Goal: Information Seeking & Learning: Learn about a topic

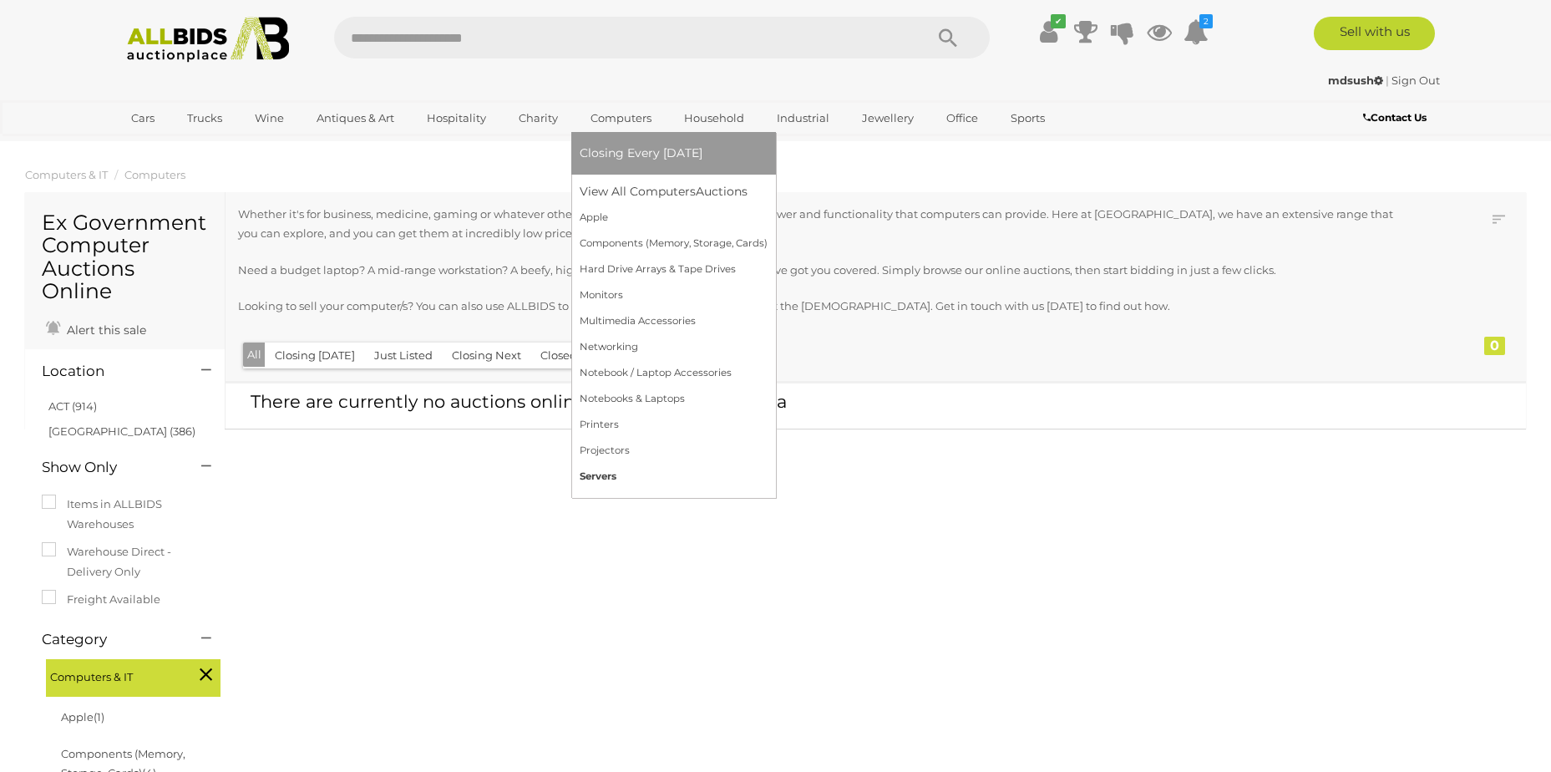
click at [610, 473] on link "Servers" at bounding box center [674, 477] width 188 height 26
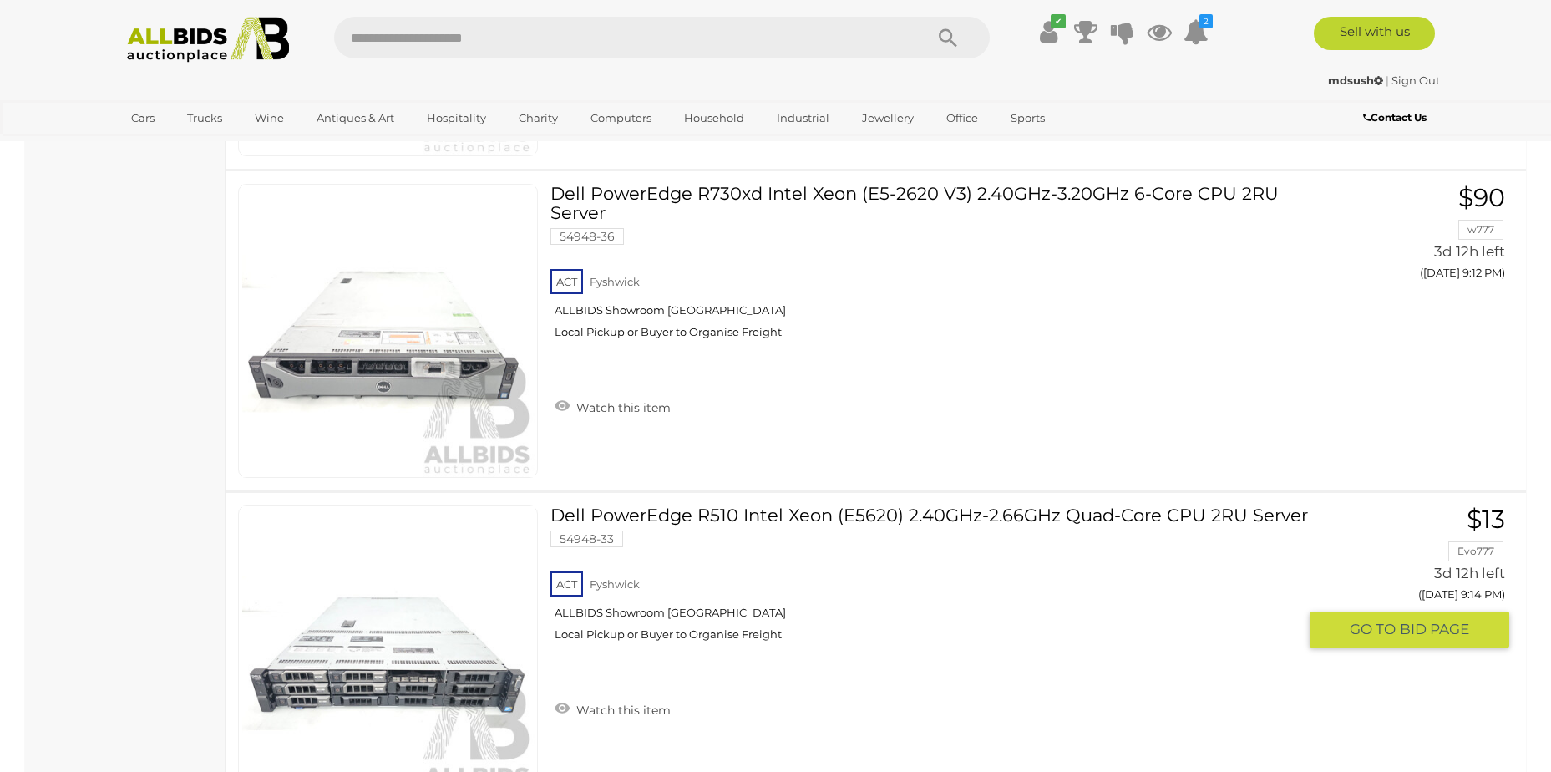
scroll to position [4344, 0]
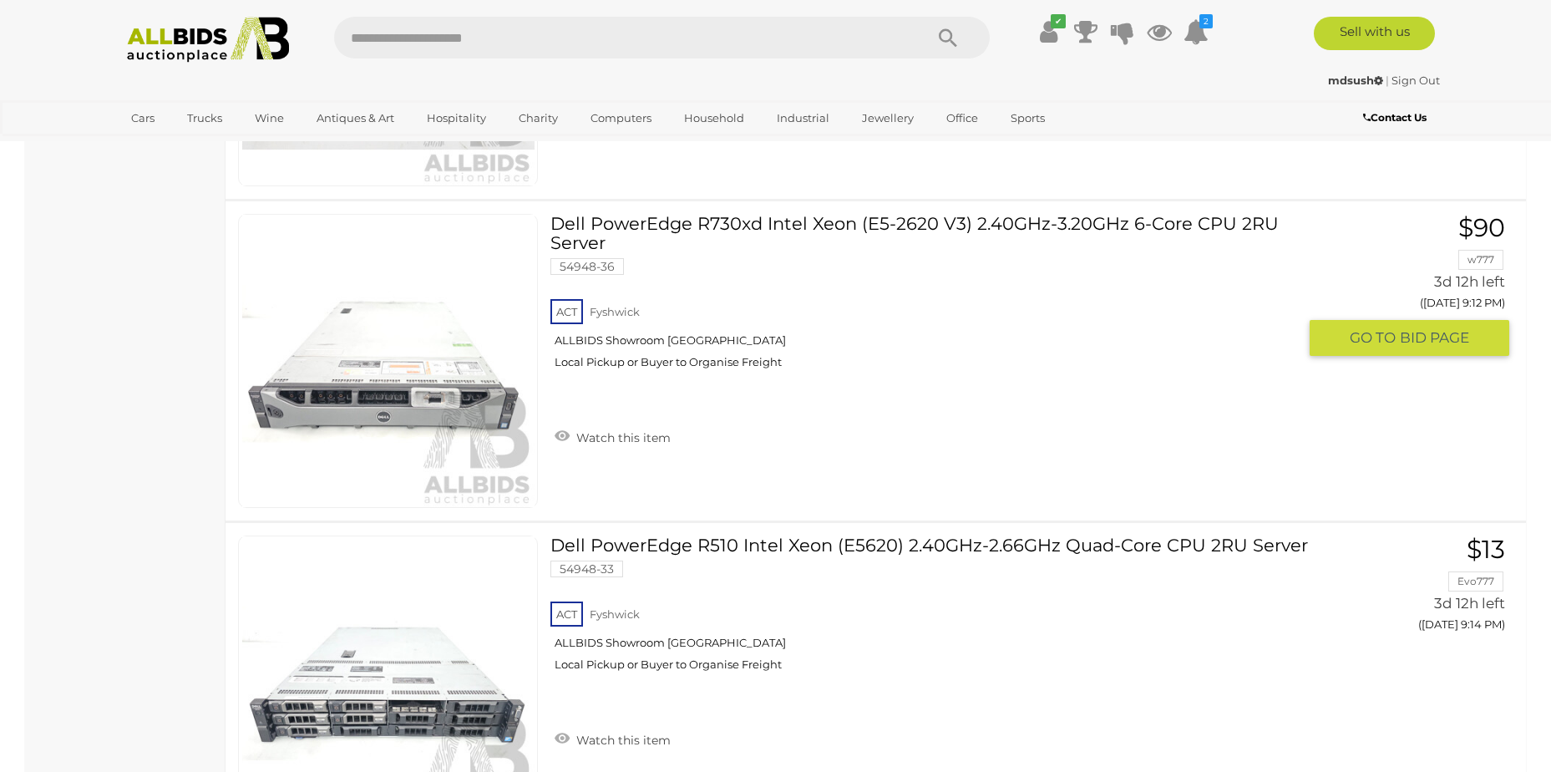
click at [785, 230] on link "Dell PowerEdge R730xd Intel Xeon (E5-2620 V3) 2.40GHz-3.20GHz 6-Core CPU 2RU Se…" at bounding box center [929, 298] width 733 height 168
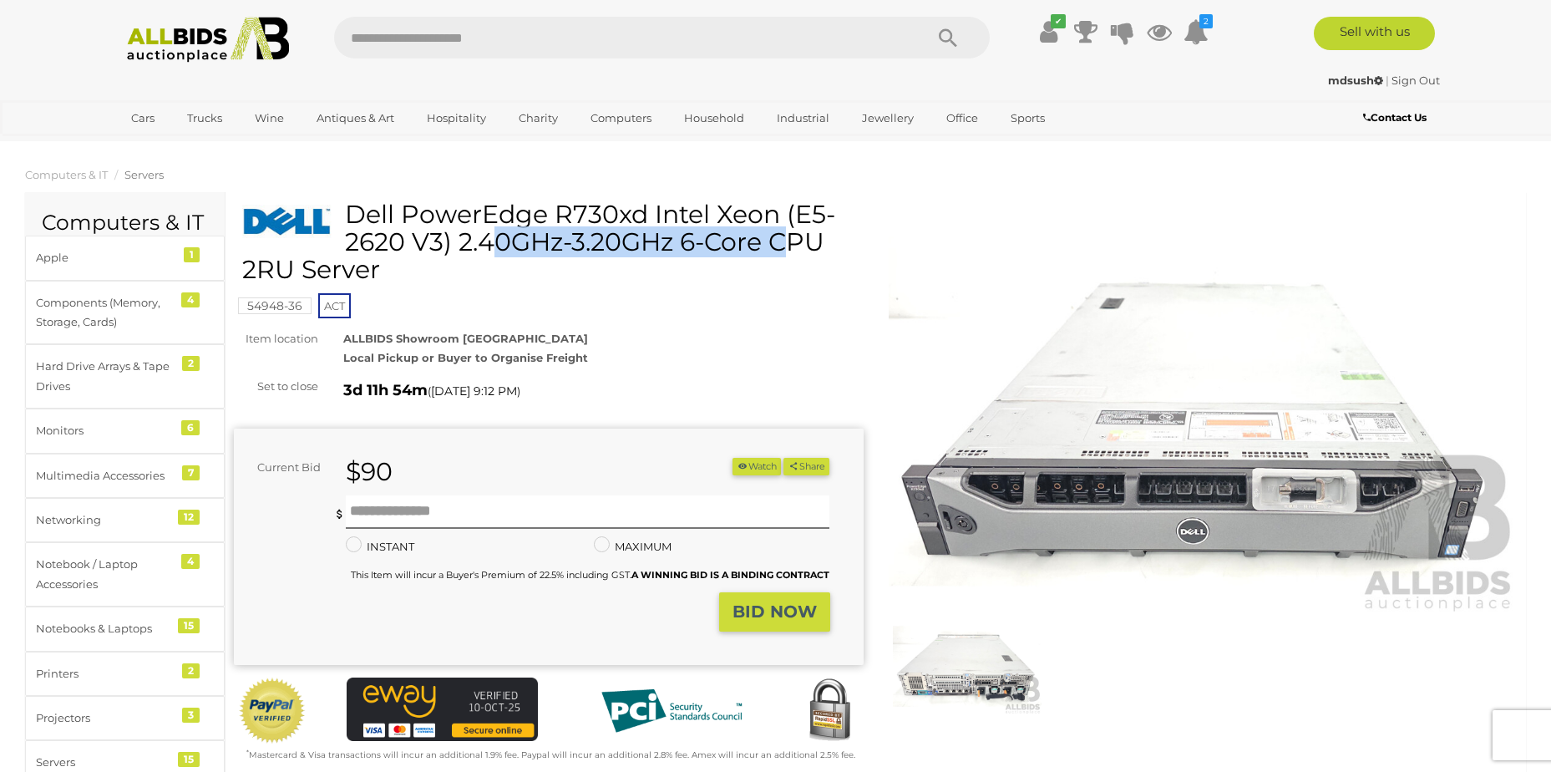
drag, startPoint x: 350, startPoint y: 216, endPoint x: 645, endPoint y: 209, distance: 295.0
click at [645, 209] on h1 "Dell PowerEdge R730xd Intel Xeon (E5-2620 V3) 2.40GHz-3.20GHz 6-Core CPU 2RU Se…" at bounding box center [550, 241] width 617 height 83
drag, startPoint x: 645, startPoint y: 209, endPoint x: 600, endPoint y: 213, distance: 45.3
copy h1 "Dell PowerEdge R730xd"
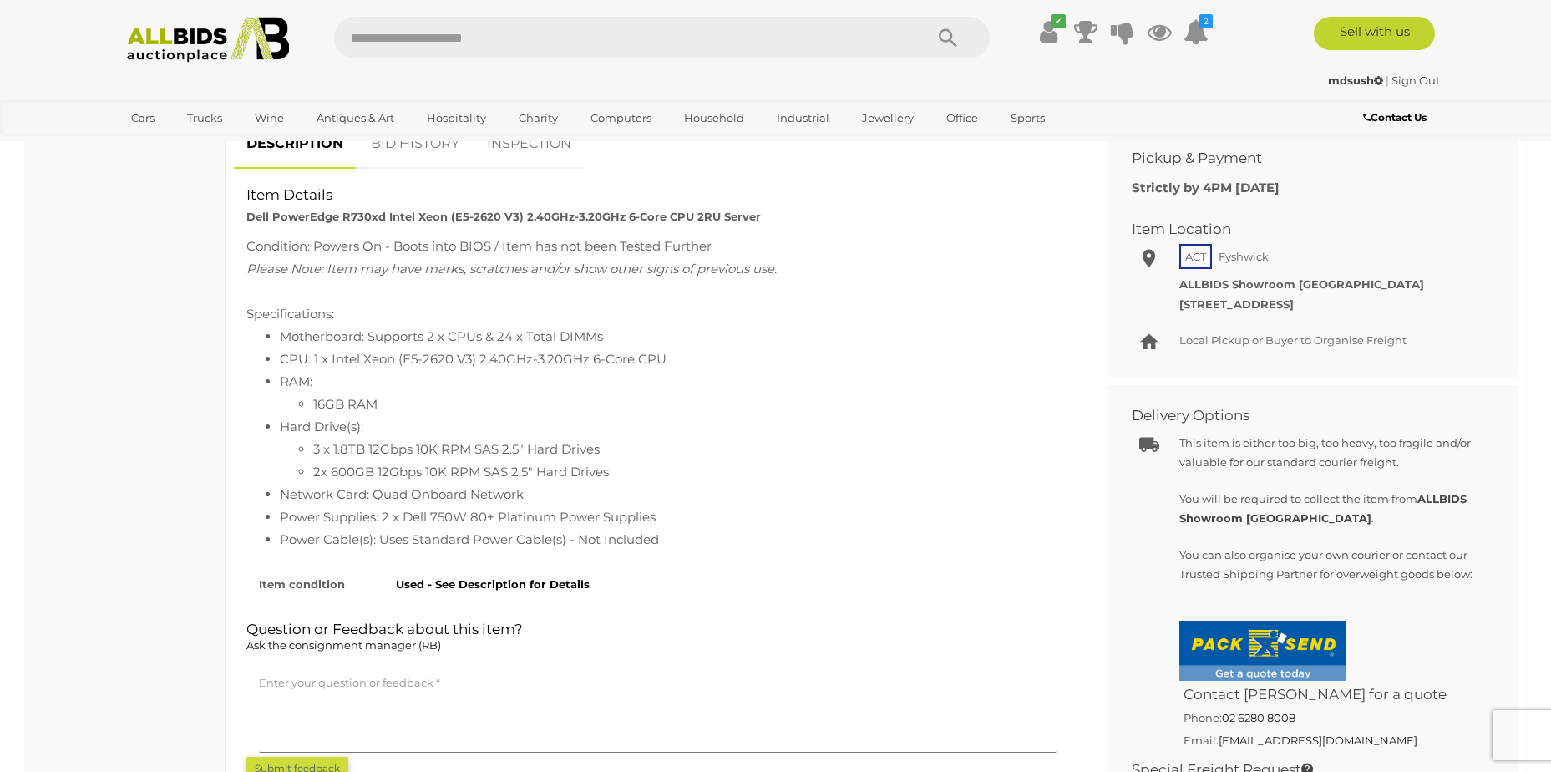
scroll to position [668, 0]
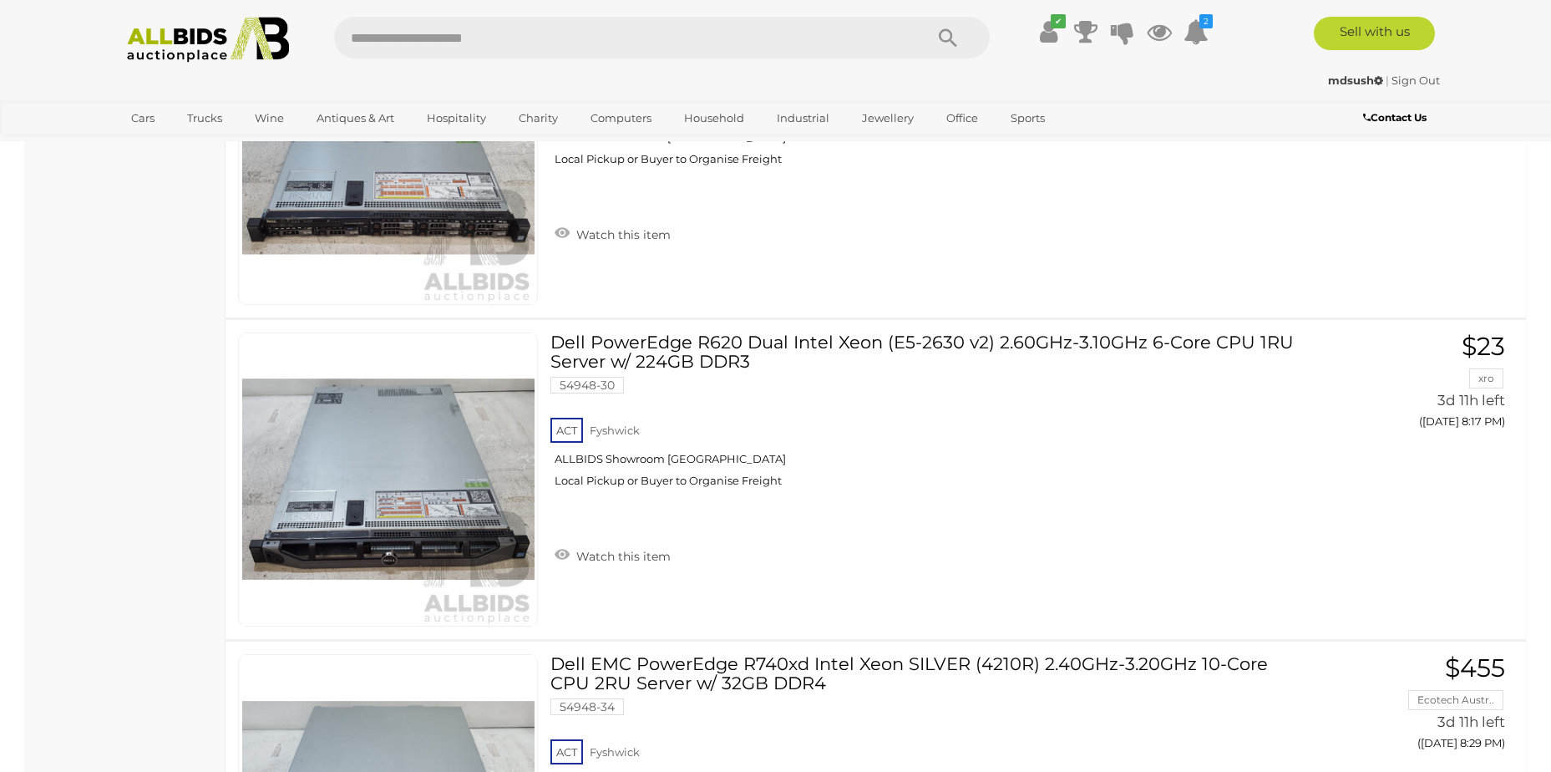
scroll to position [2369, 0]
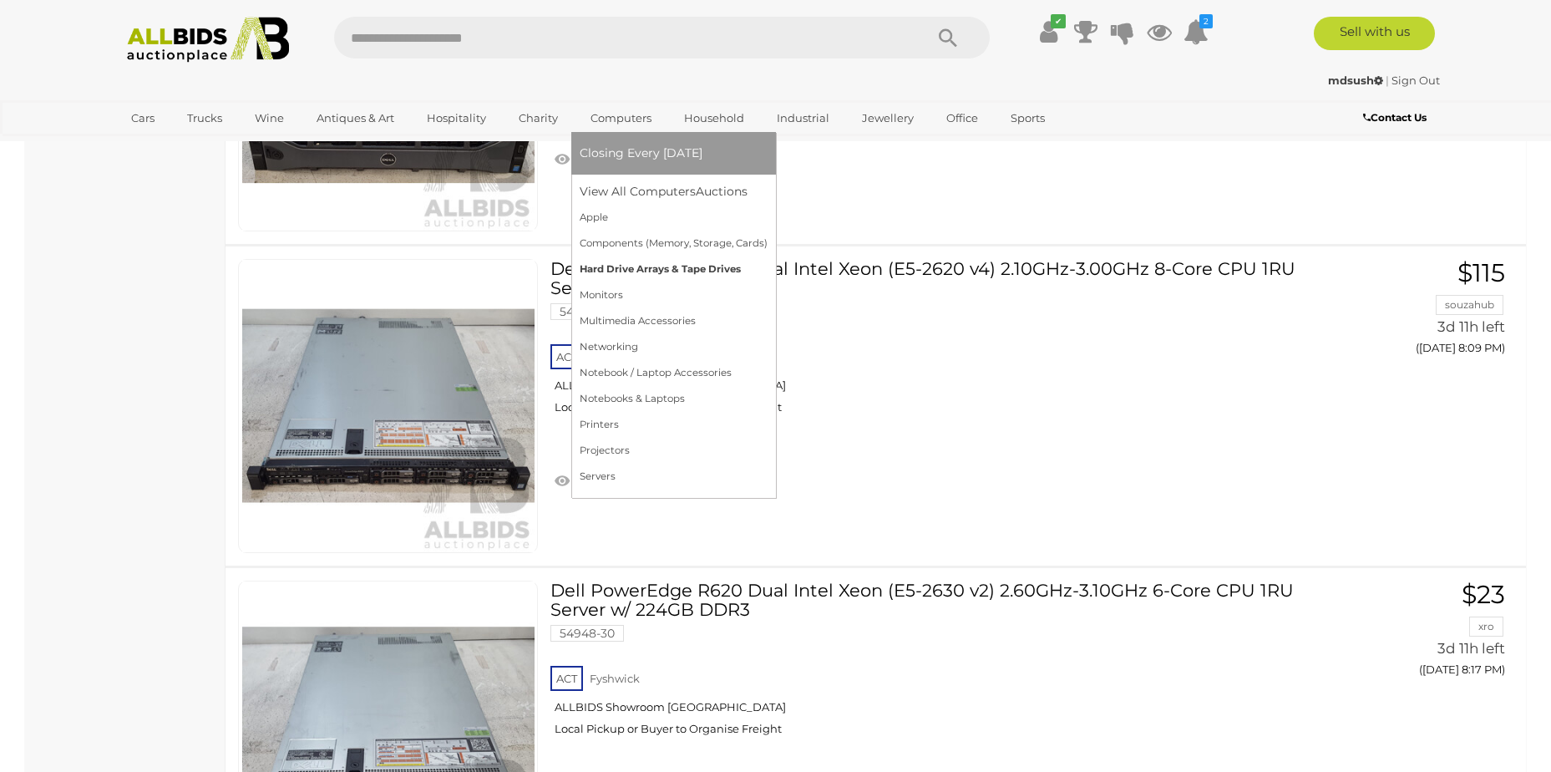
click at [659, 261] on link "Hard Drive Arrays & Tape Drives" at bounding box center [674, 269] width 188 height 26
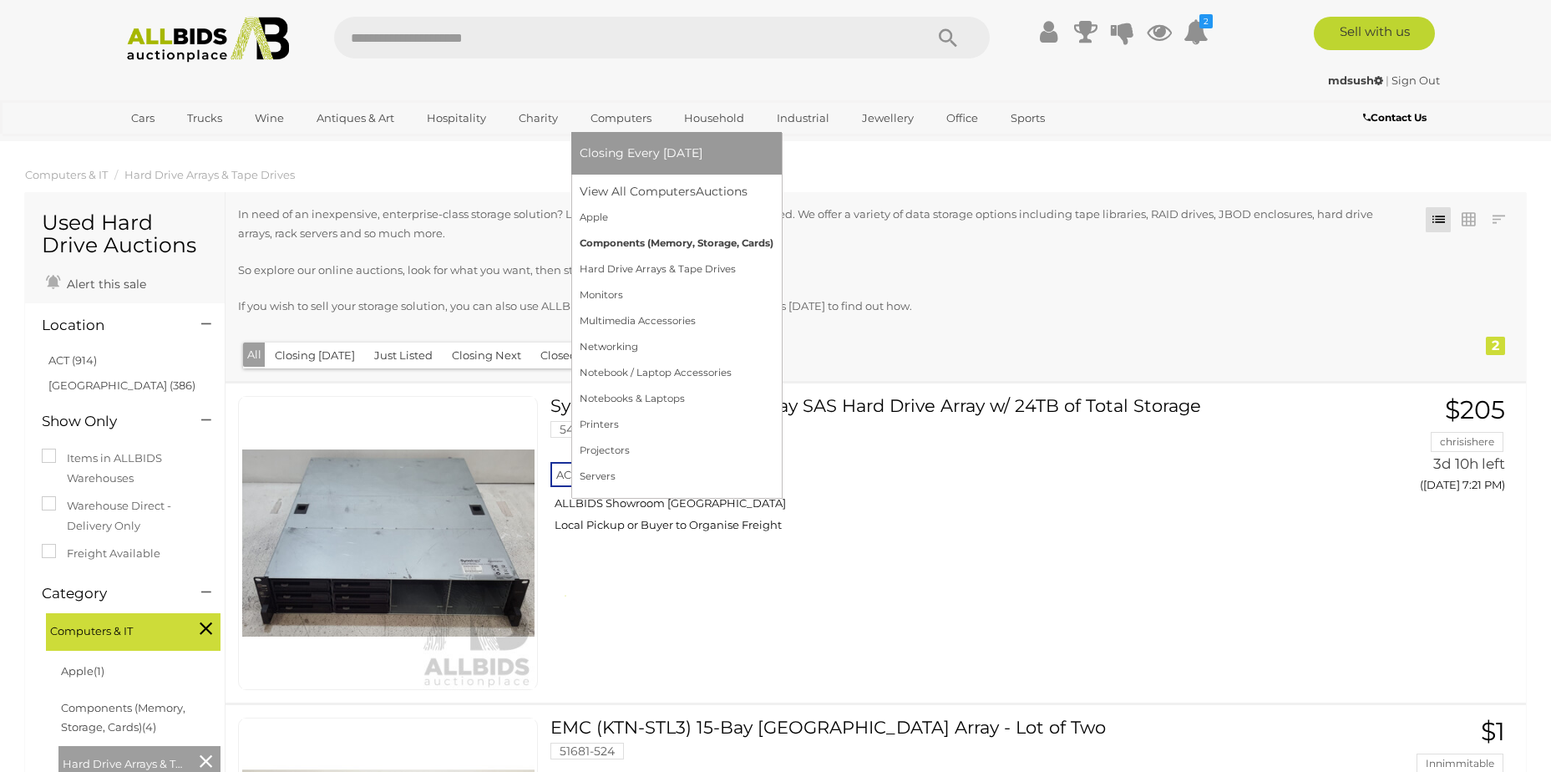
click at [612, 232] on link "Components (Memory, Storage, Cards)" at bounding box center [677, 244] width 194 height 26
